Goal: Consume media (video, audio)

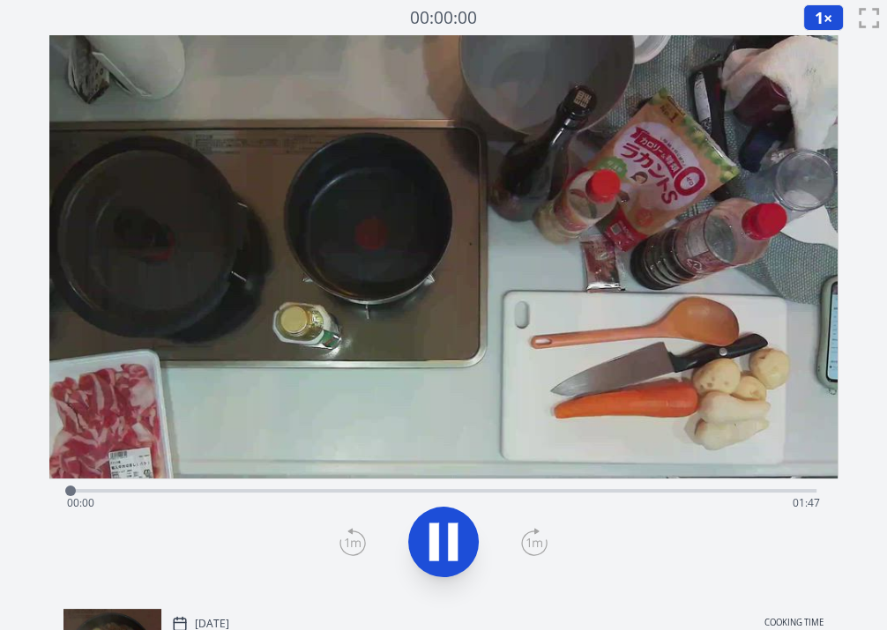
click at [442, 534] on icon at bounding box center [443, 541] width 49 height 49
click at [442, 534] on icon at bounding box center [443, 542] width 29 height 37
click at [311, 418] on video at bounding box center [443, 256] width 788 height 443
click at [382, 264] on video at bounding box center [443, 256] width 788 height 443
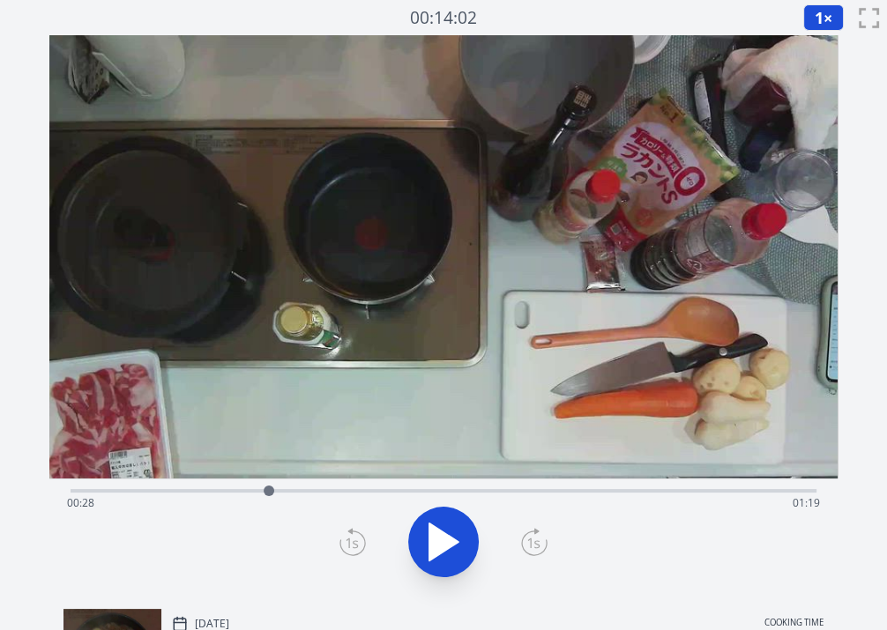
drag, startPoint x: 674, startPoint y: 500, endPoint x: 269, endPoint y: 487, distance: 405.6
click at [269, 487] on div at bounding box center [269, 491] width 26 height 26
drag, startPoint x: 330, startPoint y: 497, endPoint x: 283, endPoint y: 490, distance: 47.2
click at [283, 490] on div at bounding box center [282, 491] width 26 height 26
drag, startPoint x: 283, startPoint y: 490, endPoint x: 225, endPoint y: 486, distance: 58.3
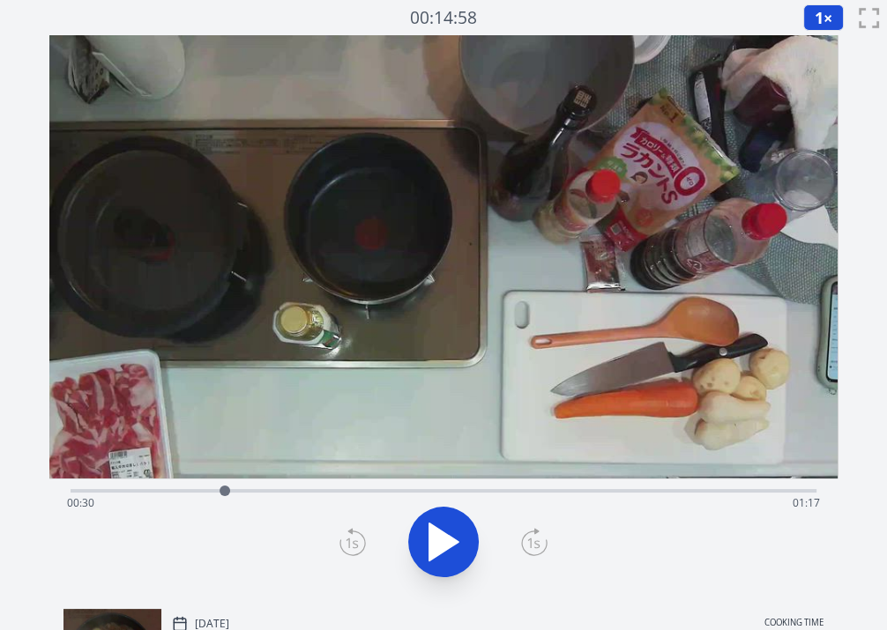
click at [225, 486] on div at bounding box center [224, 491] width 11 height 11
drag, startPoint x: 387, startPoint y: 486, endPoint x: 305, endPoint y: 475, distance: 82.8
click at [305, 475] on div "Time elapsed: 00:33 Time remaining: 01:13" at bounding box center [443, 315] width 788 height 560
click at [384, 387] on video at bounding box center [443, 256] width 788 height 443
drag, startPoint x: 395, startPoint y: 479, endPoint x: 257, endPoint y: 481, distance: 137.5
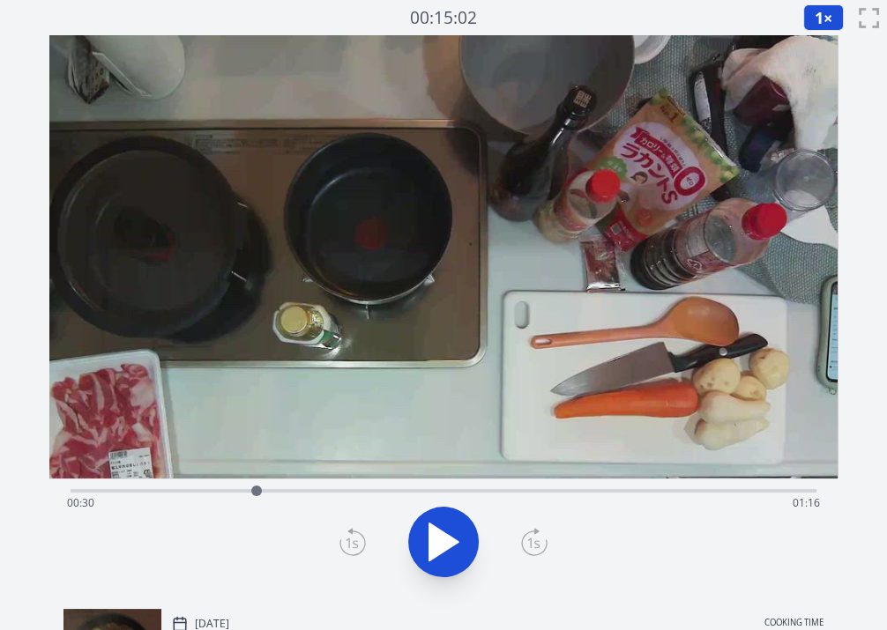
click at [257, 481] on div at bounding box center [256, 491] width 26 height 26
drag, startPoint x: 370, startPoint y: 491, endPoint x: 230, endPoint y: 478, distance: 140.8
click at [230, 478] on div at bounding box center [230, 491] width 26 height 26
click at [450, 544] on icon at bounding box center [453, 542] width 10 height 38
click at [450, 544] on icon at bounding box center [443, 542] width 29 height 37
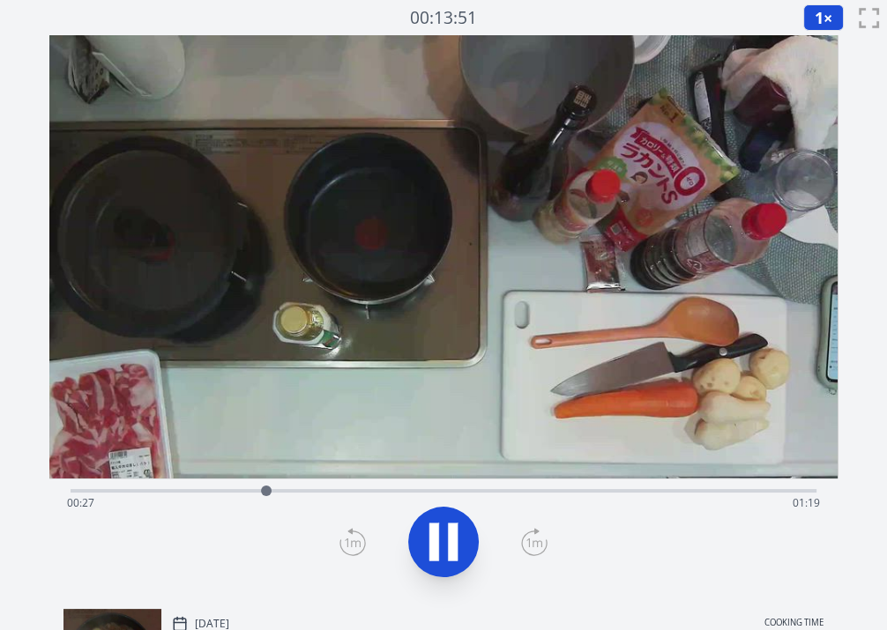
click at [450, 544] on icon at bounding box center [453, 542] width 10 height 38
click at [394, 112] on video at bounding box center [443, 256] width 788 height 443
drag, startPoint x: 279, startPoint y: 491, endPoint x: 308, endPoint y: 481, distance: 31.5
click at [308, 481] on div at bounding box center [308, 491] width 26 height 26
click at [445, 531] on icon at bounding box center [443, 541] width 49 height 49
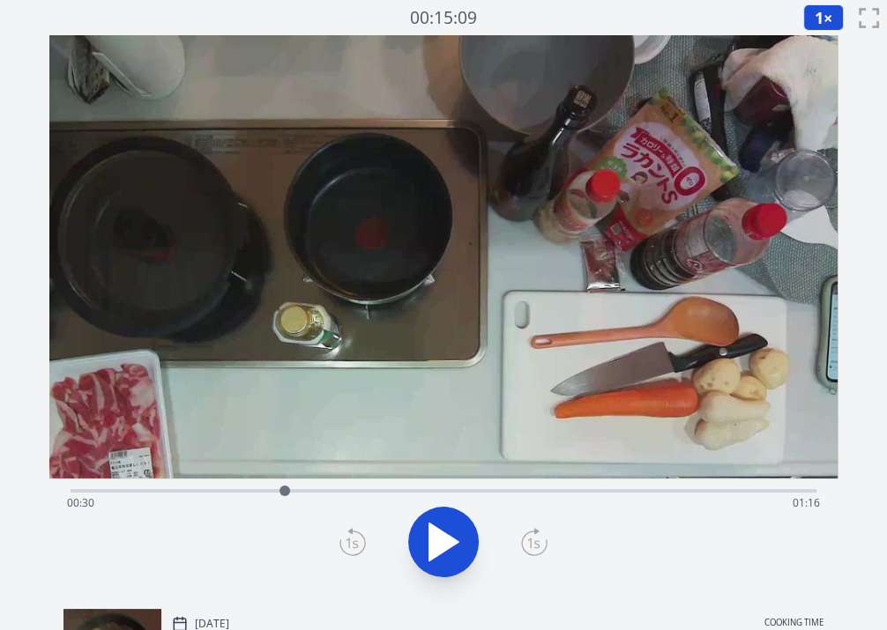
drag, startPoint x: 354, startPoint y: 497, endPoint x: 285, endPoint y: 487, distance: 70.3
click at [285, 487] on div at bounding box center [284, 491] width 26 height 26
drag, startPoint x: 283, startPoint y: 494, endPoint x: 259, endPoint y: 492, distance: 23.9
click at [259, 492] on div at bounding box center [257, 491] width 11 height 11
click at [286, 491] on div "Time elapsed: 00:26 Time remaining: 01:20" at bounding box center [443, 503] width 753 height 28
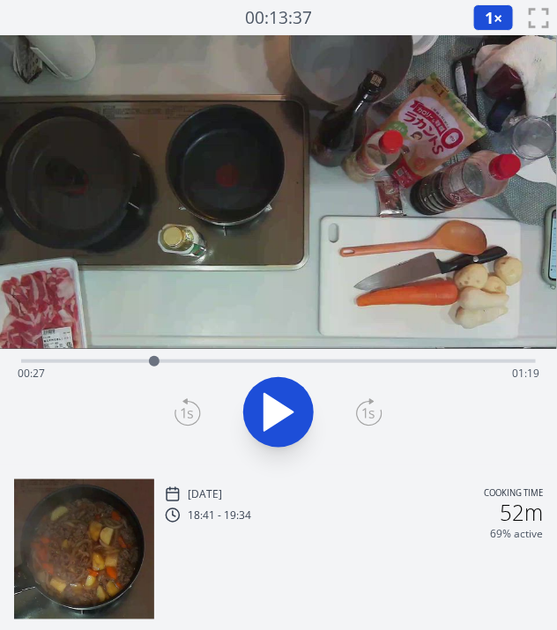
drag, startPoint x: 172, startPoint y: 361, endPoint x: 154, endPoint y: 360, distance: 17.6
click at [154, 360] on div at bounding box center [154, 361] width 11 height 11
drag, startPoint x: 154, startPoint y: 360, endPoint x: 215, endPoint y: 355, distance: 61.0
click at [215, 356] on div at bounding box center [215, 361] width 11 height 11
drag, startPoint x: 215, startPoint y: 355, endPoint x: 225, endPoint y: 358, distance: 10.0
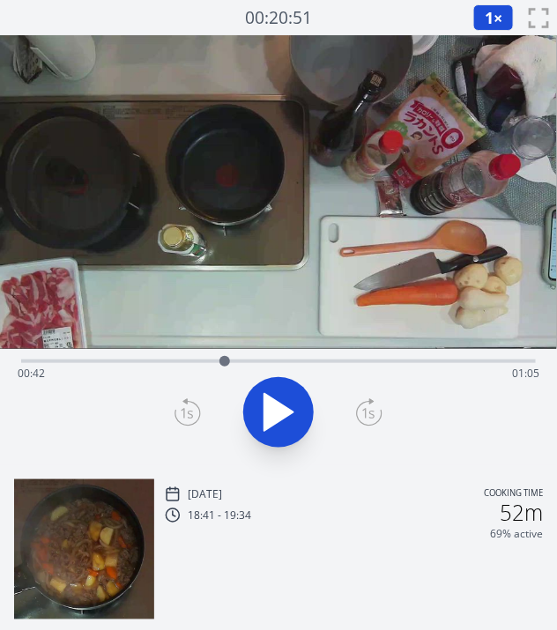
click at [225, 358] on div at bounding box center [224, 361] width 11 height 11
drag, startPoint x: 225, startPoint y: 358, endPoint x: 242, endPoint y: 360, distance: 17.7
click at [242, 360] on div at bounding box center [242, 361] width 11 height 11
drag, startPoint x: 242, startPoint y: 360, endPoint x: 264, endPoint y: 360, distance: 22.0
click at [264, 360] on div at bounding box center [264, 361] width 11 height 11
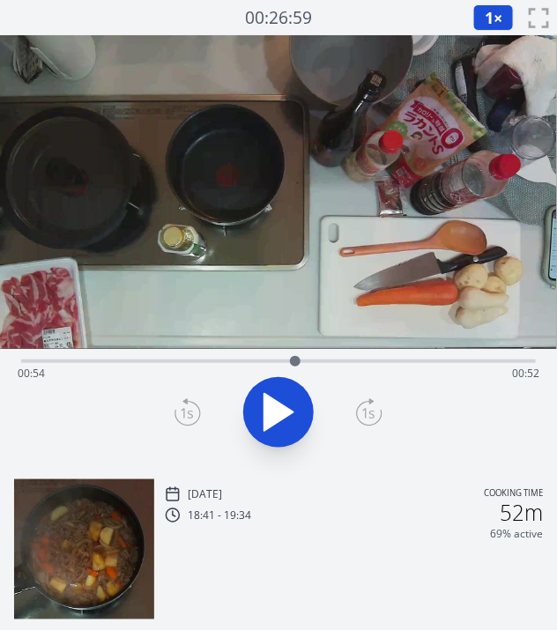
drag, startPoint x: 264, startPoint y: 360, endPoint x: 300, endPoint y: 360, distance: 35.3
click at [300, 360] on div at bounding box center [295, 361] width 11 height 11
drag, startPoint x: 300, startPoint y: 360, endPoint x: 286, endPoint y: 360, distance: 13.2
click at [286, 360] on div at bounding box center [286, 361] width 11 height 11
drag, startPoint x: 286, startPoint y: 357, endPoint x: 206, endPoint y: 359, distance: 80.2
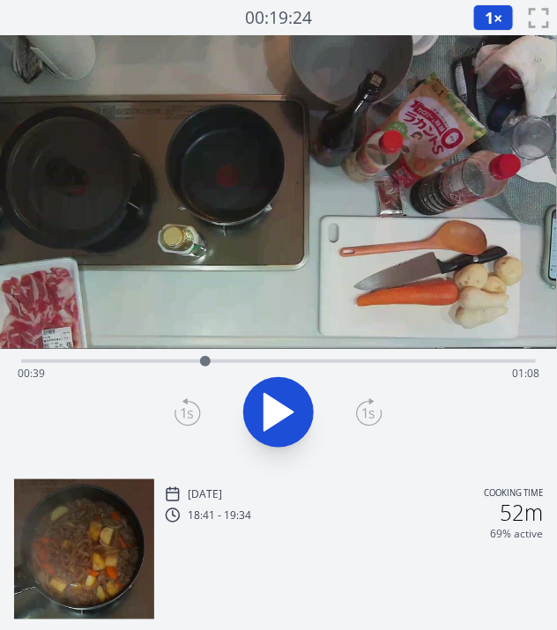
click at [206, 359] on div at bounding box center [205, 361] width 11 height 11
drag, startPoint x: 206, startPoint y: 359, endPoint x: 196, endPoint y: 361, distance: 10.9
click at [196, 361] on div at bounding box center [195, 361] width 11 height 11
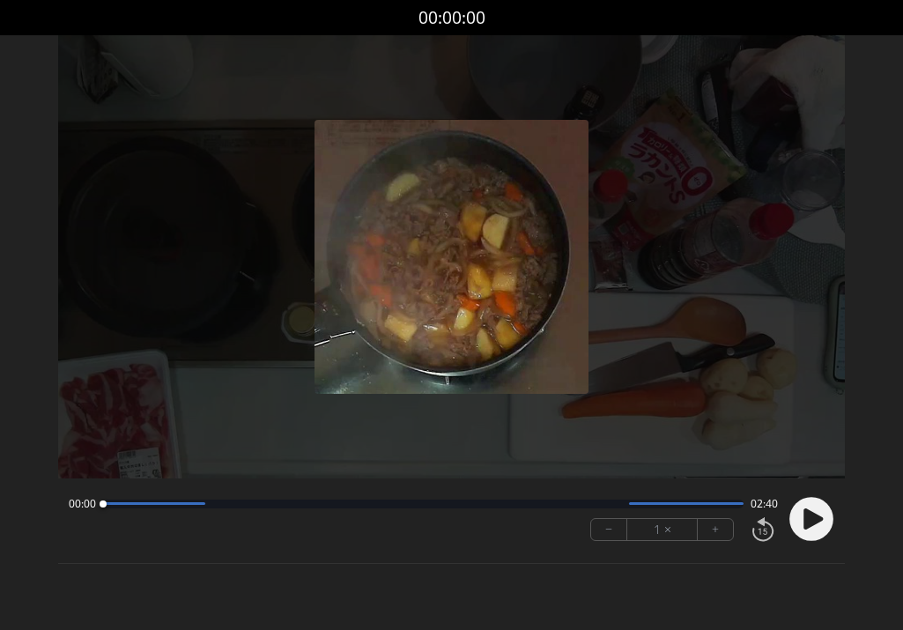
click at [810, 517] on icon at bounding box center [814, 519] width 19 height 21
click at [718, 525] on button "+" at bounding box center [715, 529] width 35 height 21
